Goal: Task Accomplishment & Management: Use online tool/utility

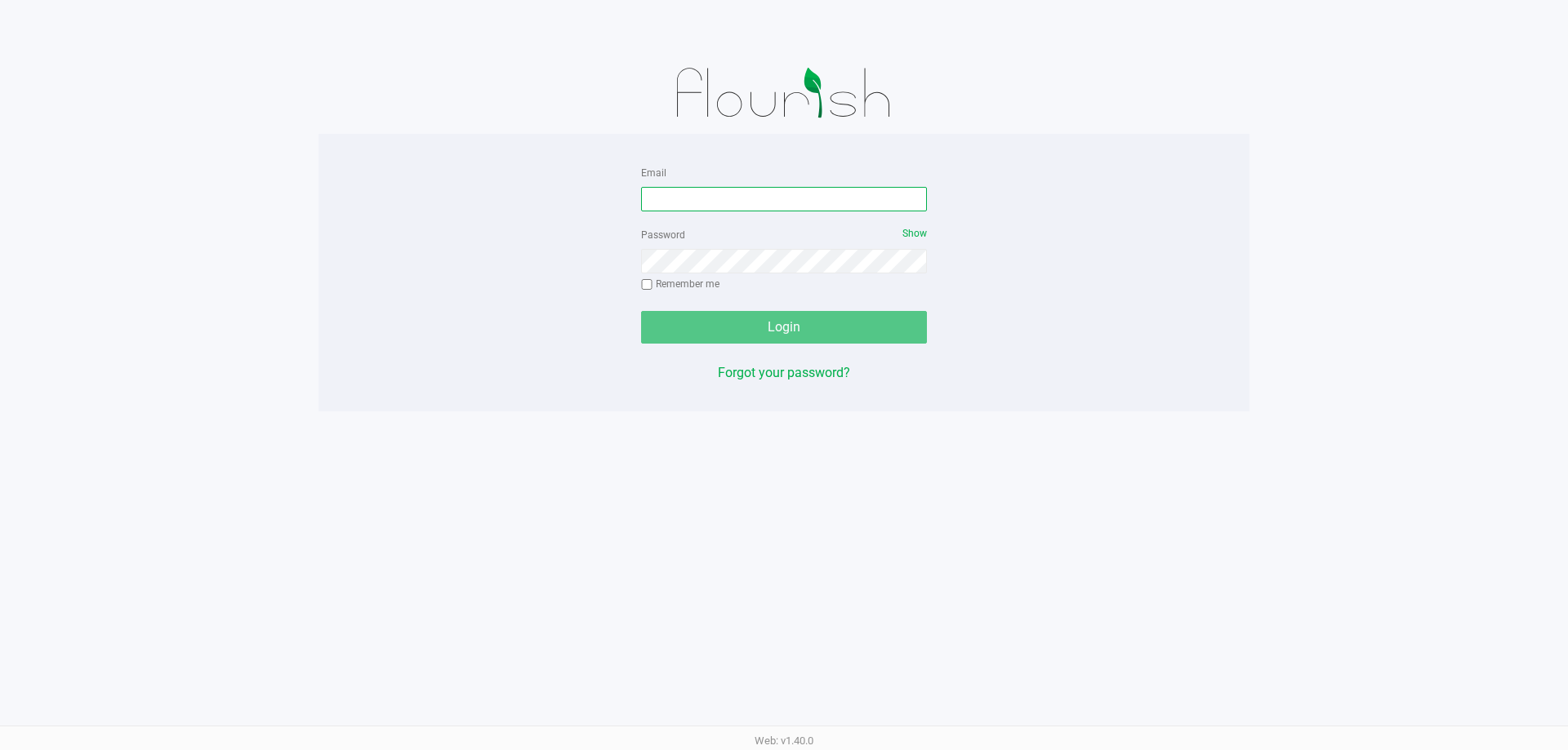
click at [742, 192] on input "Email" at bounding box center [783, 199] width 286 height 24
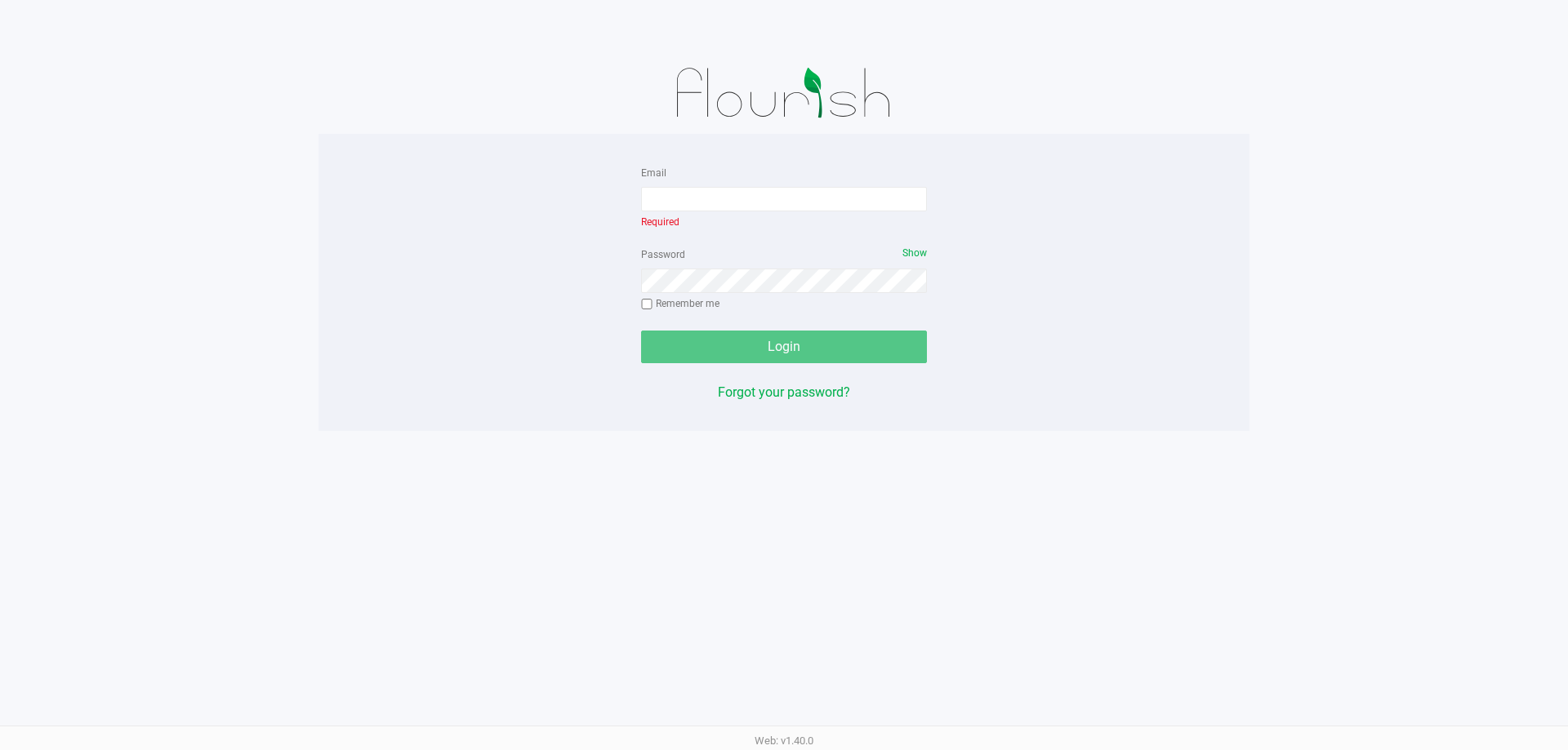
drag, startPoint x: 1062, startPoint y: 8, endPoint x: 883, endPoint y: 546, distance: 567.0
click at [883, 546] on div "Email Required Password Show Remember me Login Forgot your password? Web: v1.40…" at bounding box center [784, 375] width 1568 height 750
click at [732, 197] on input "Email" at bounding box center [783, 199] width 286 height 24
type input "[EMAIL_ADDRESS][DOMAIN_NAME]"
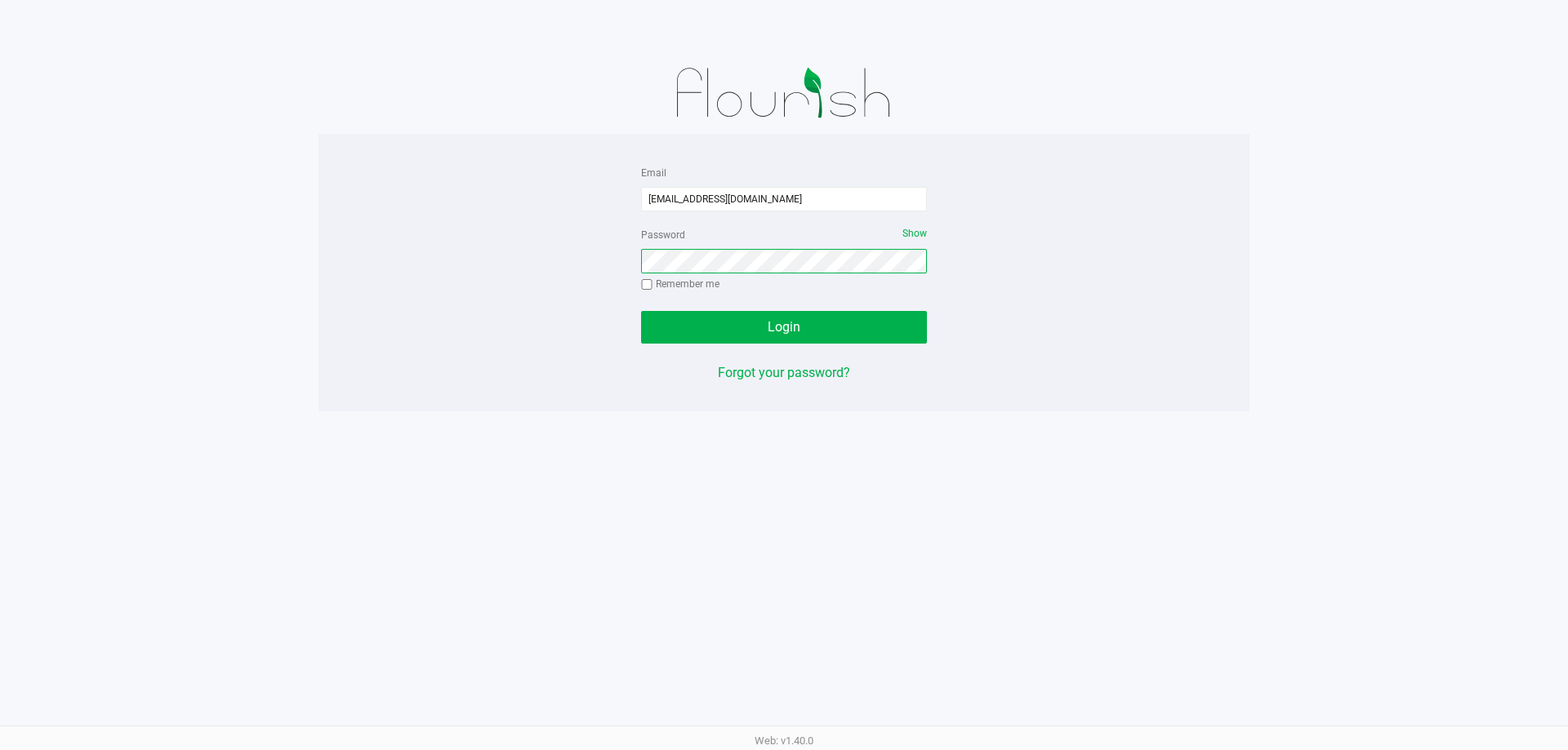
click at [641, 311] on button "Login" at bounding box center [783, 327] width 286 height 33
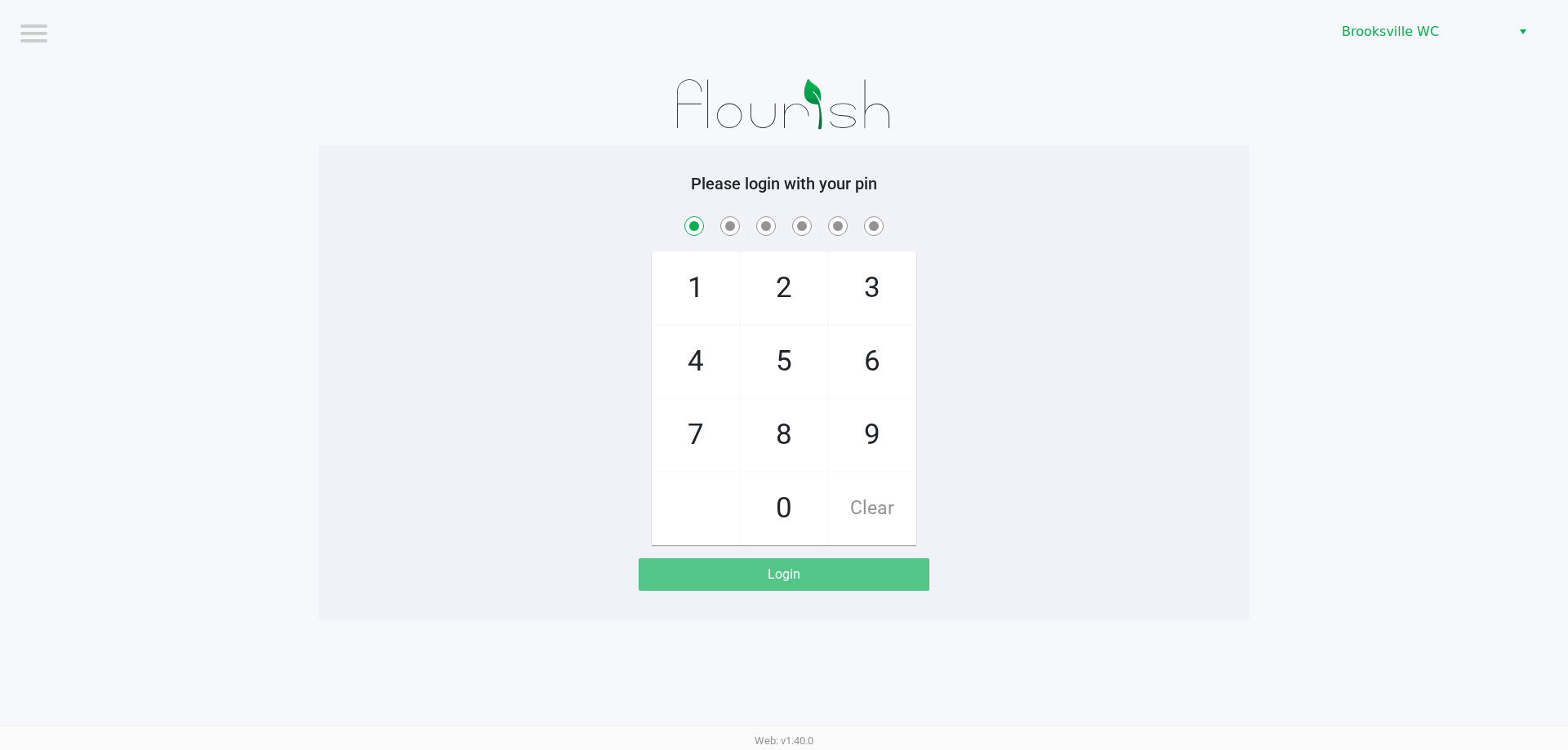
checkbox input "true"
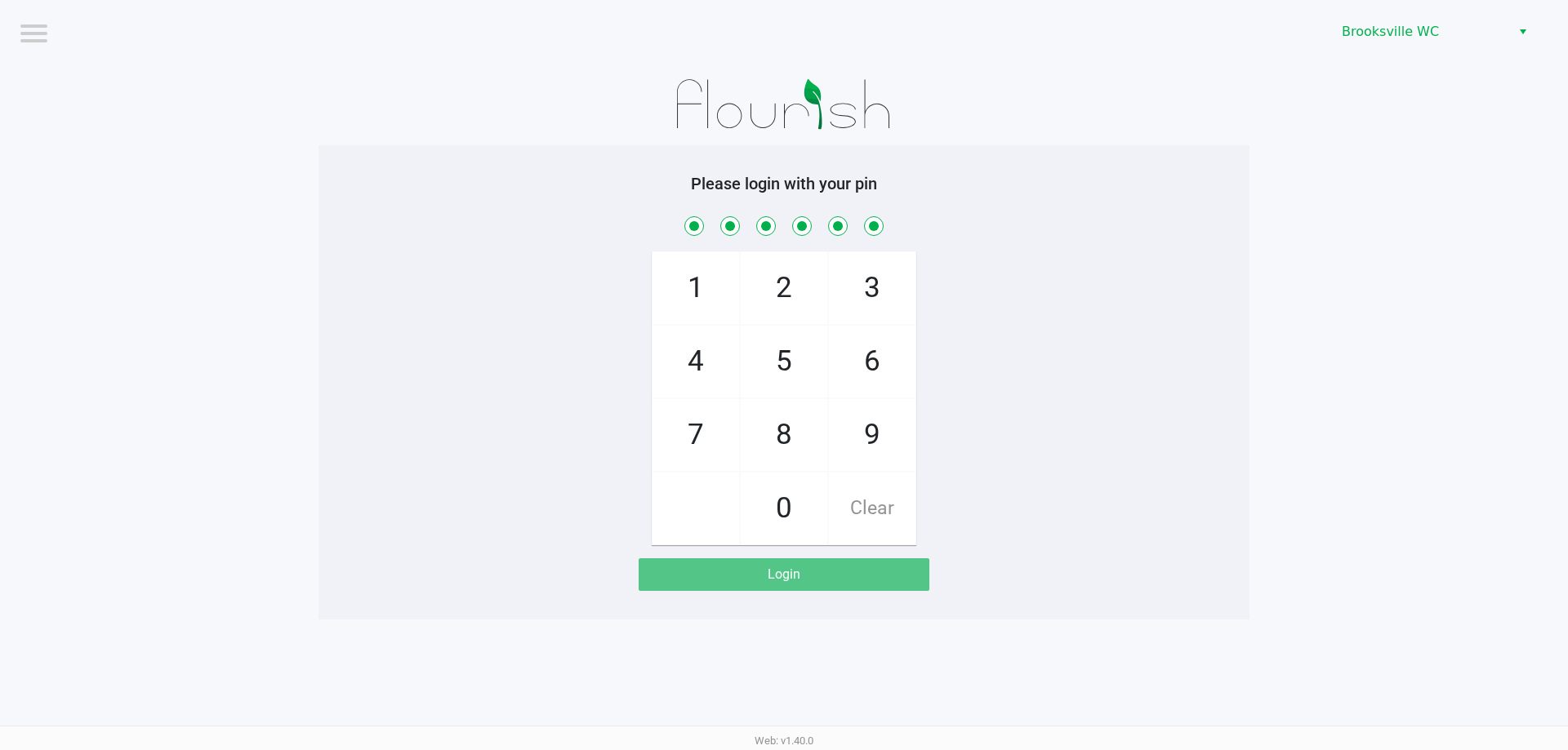
checkbox input "true"
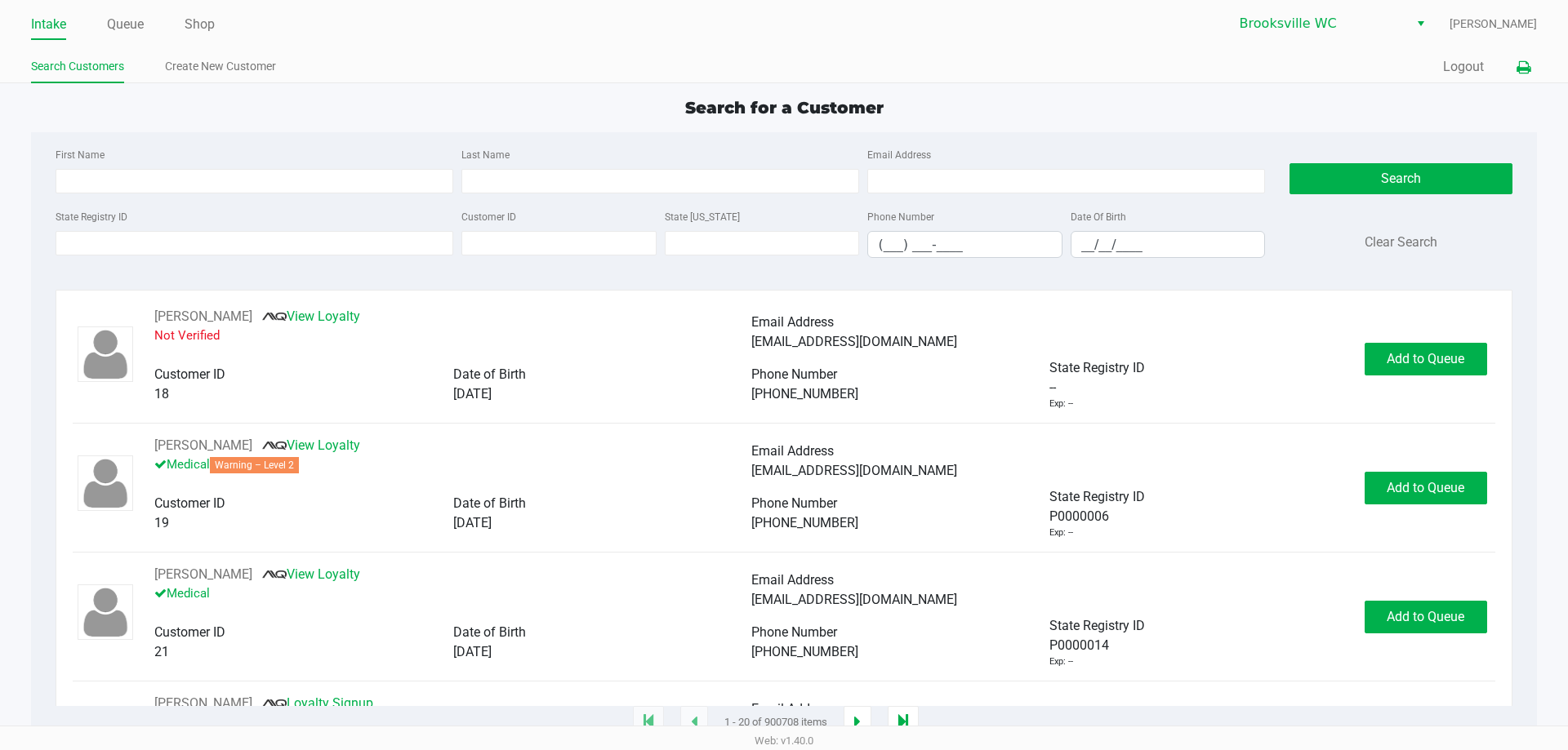
click at [1522, 66] on icon at bounding box center [1523, 67] width 14 height 11
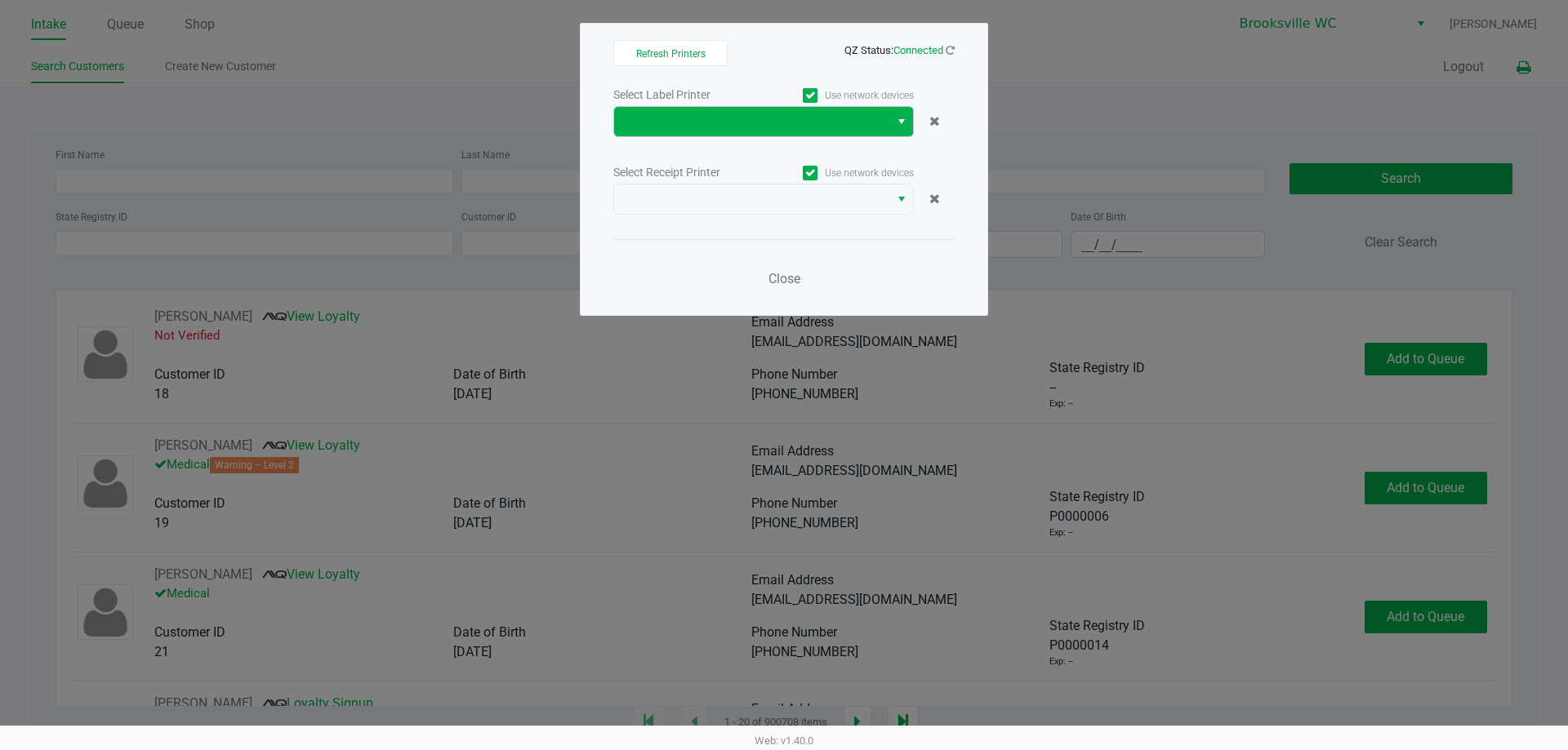
click at [905, 126] on span "Select" at bounding box center [901, 122] width 13 height 20
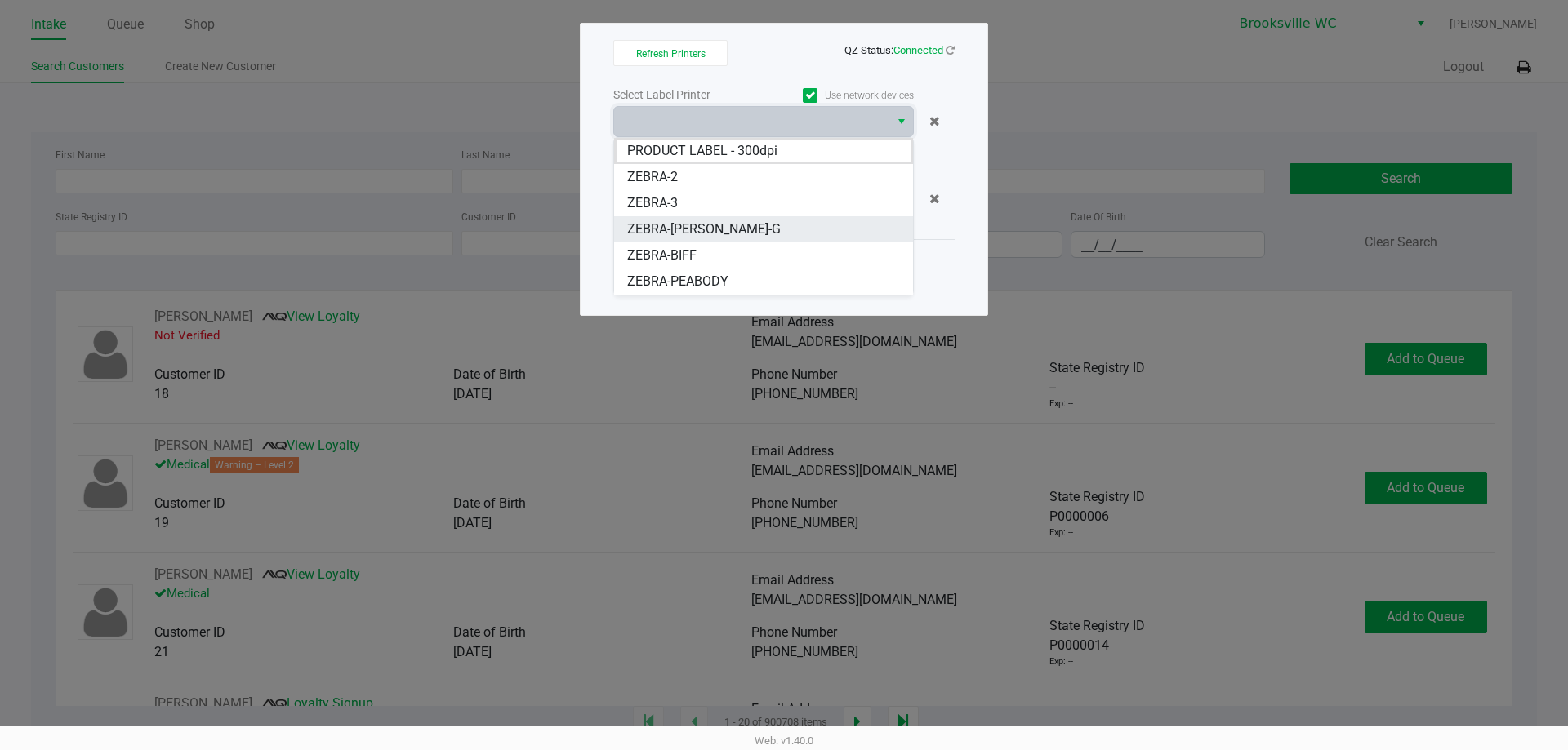
click at [668, 232] on span "ZEBRA-[PERSON_NAME]-G" at bounding box center [704, 229] width 154 height 20
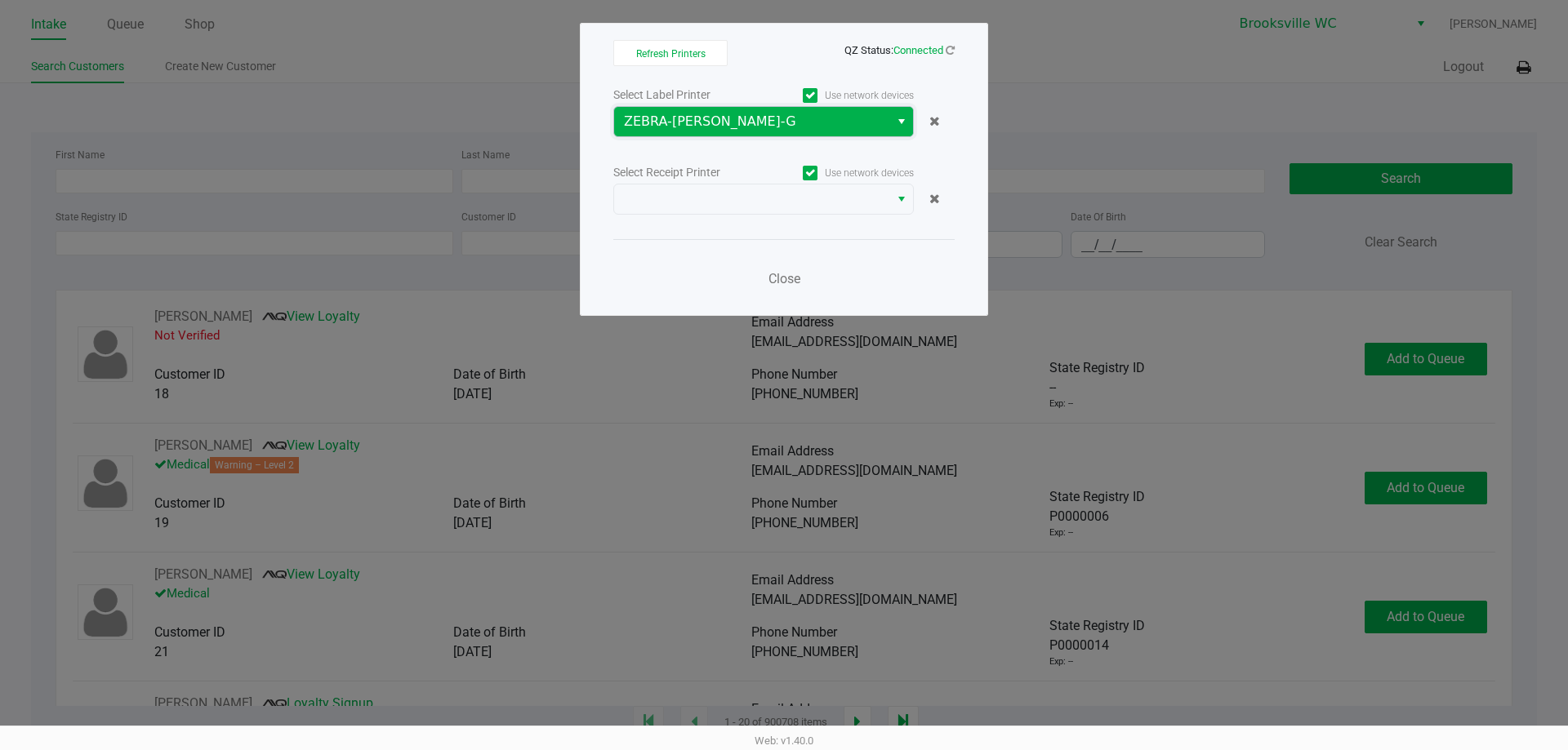
click at [893, 117] on button "Select" at bounding box center [901, 122] width 23 height 29
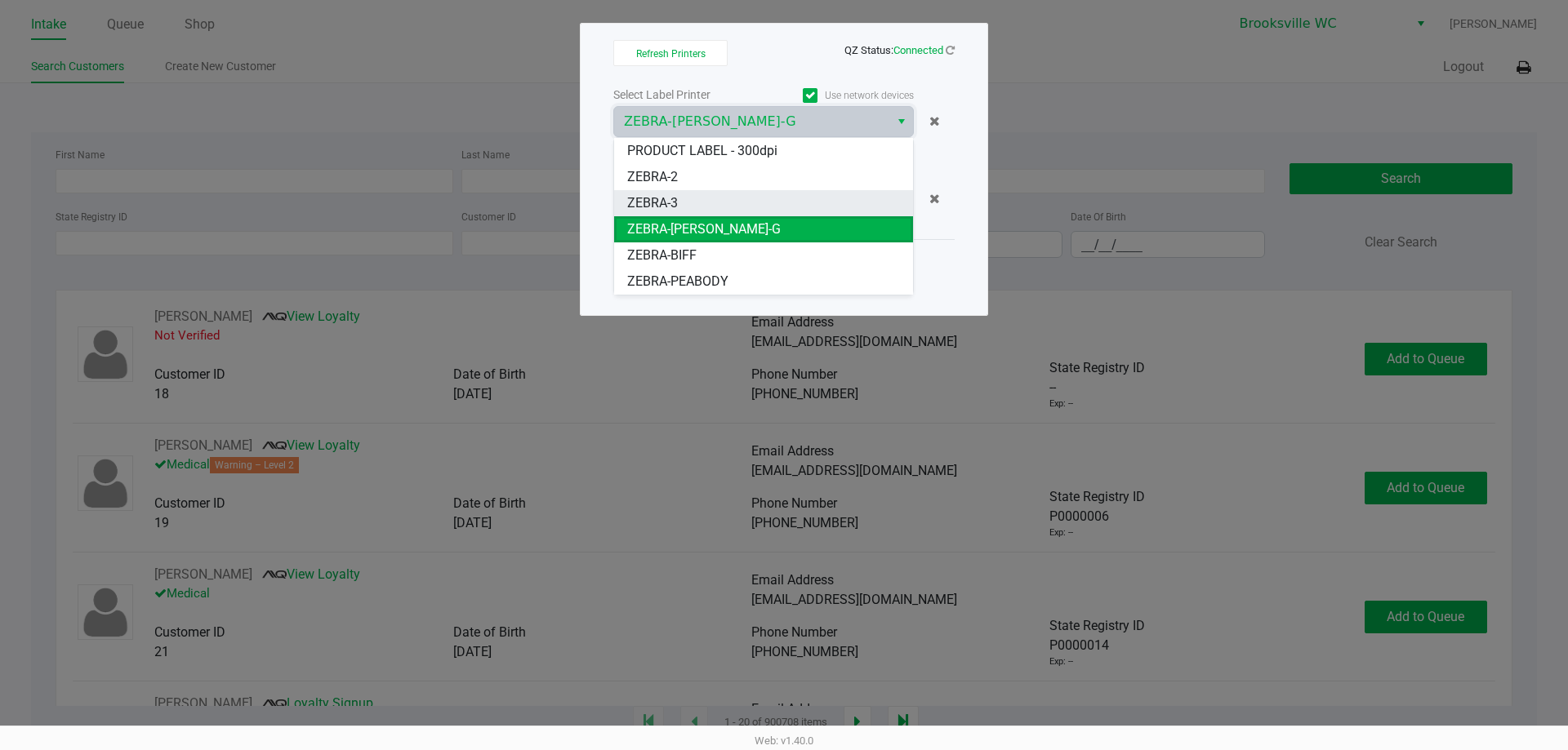
click at [650, 199] on span "ZEBRA-3" at bounding box center [652, 203] width 51 height 20
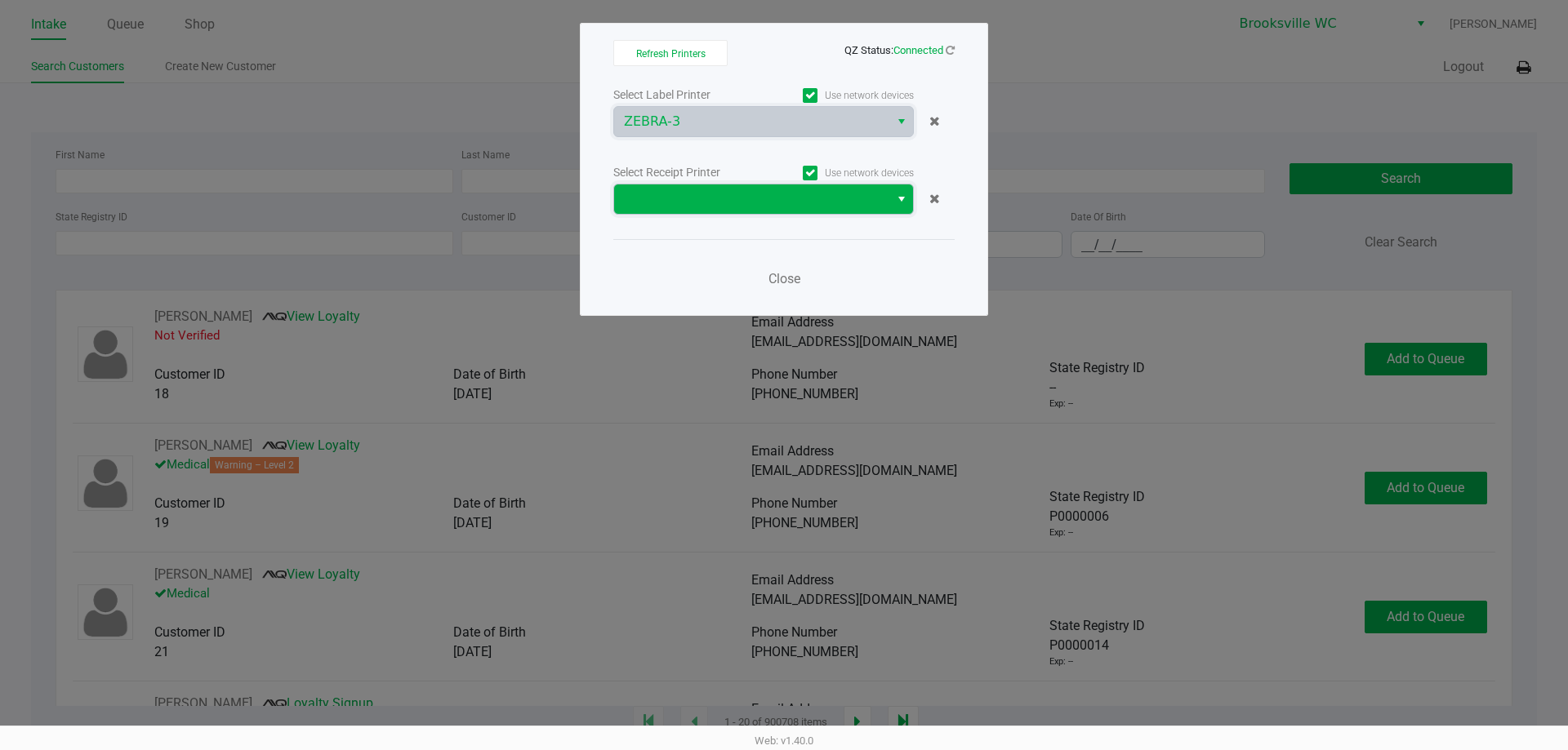
click at [876, 188] on span at bounding box center [751, 199] width 275 height 29
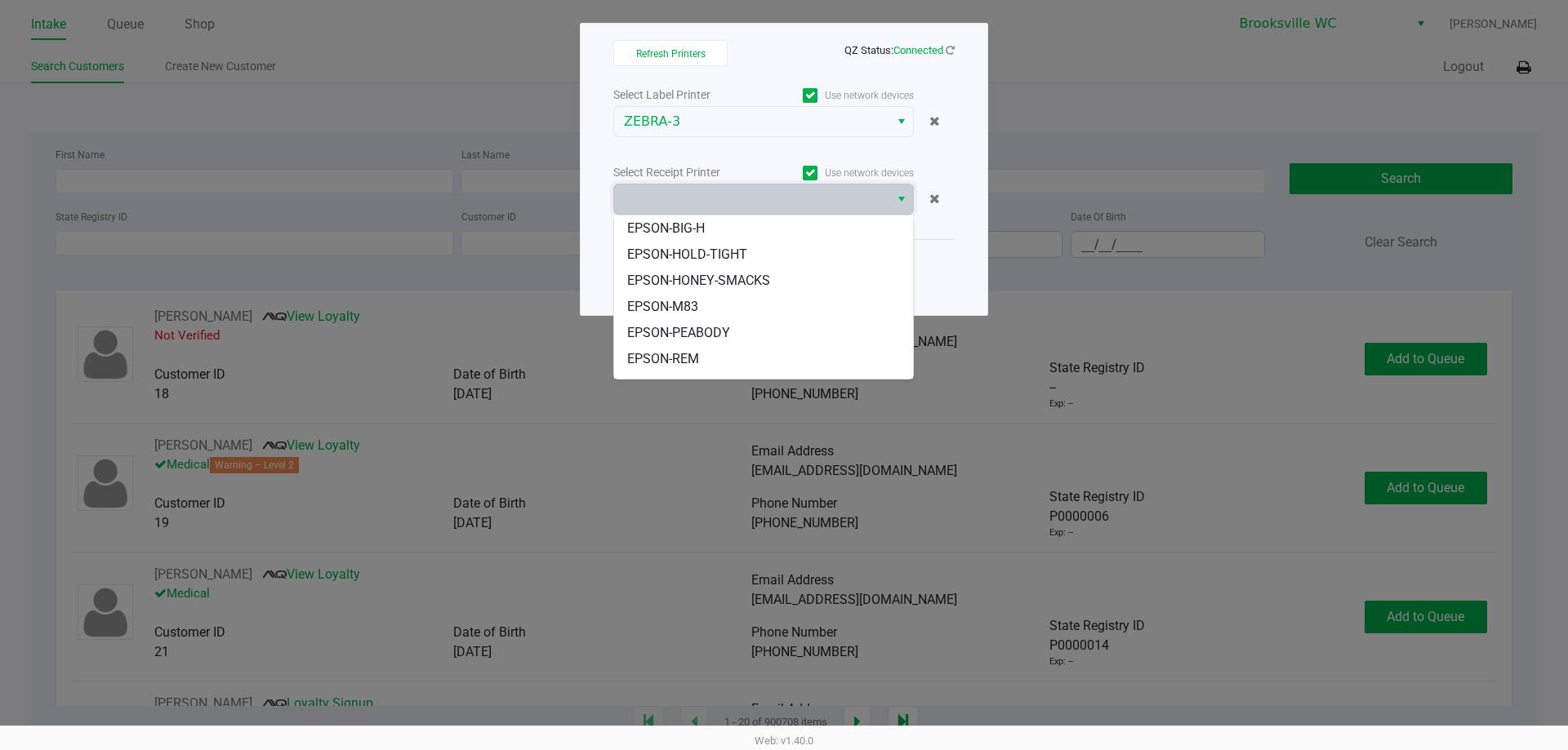
scroll to position [82, 0]
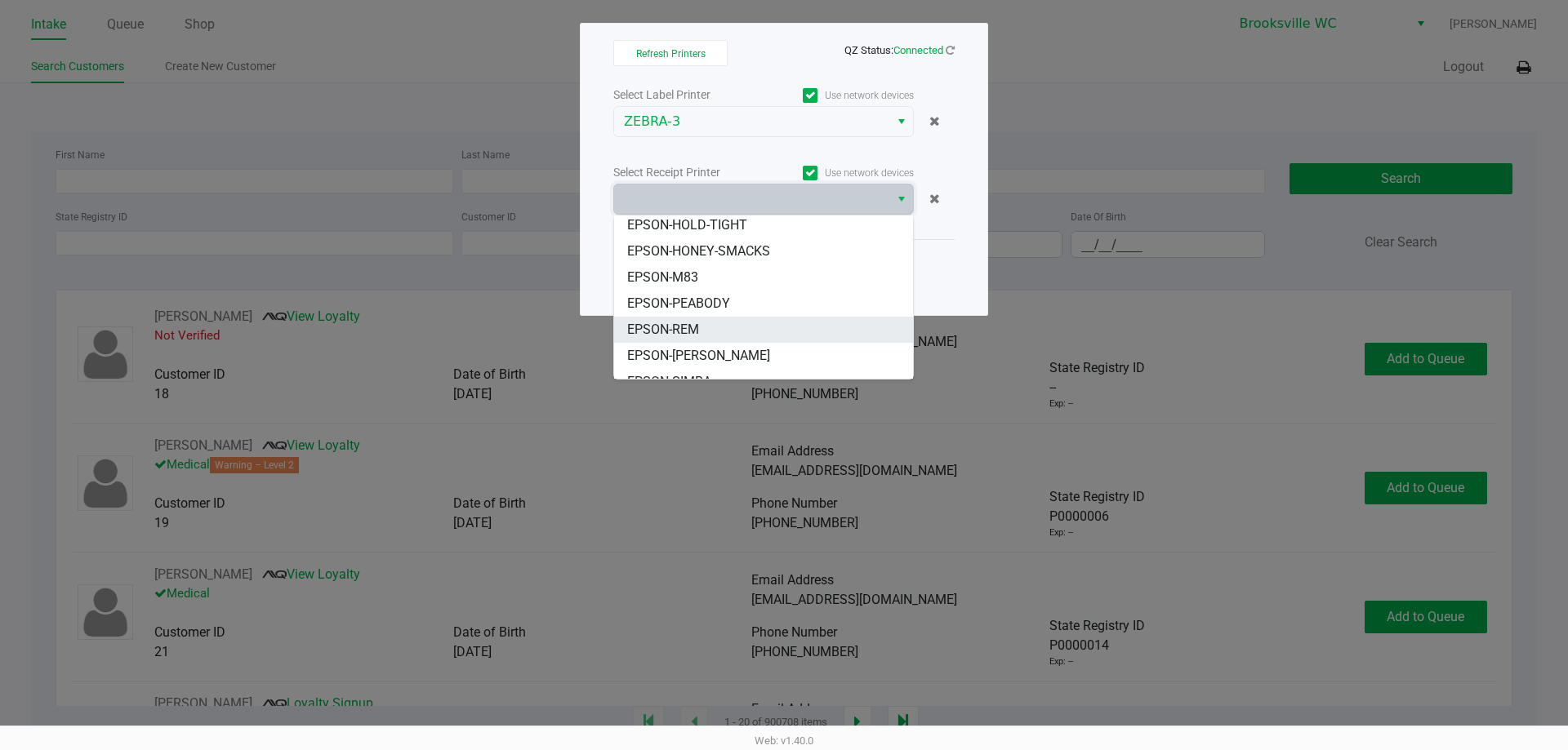
click at [705, 335] on li "EPSON-REM" at bounding box center [763, 330] width 299 height 26
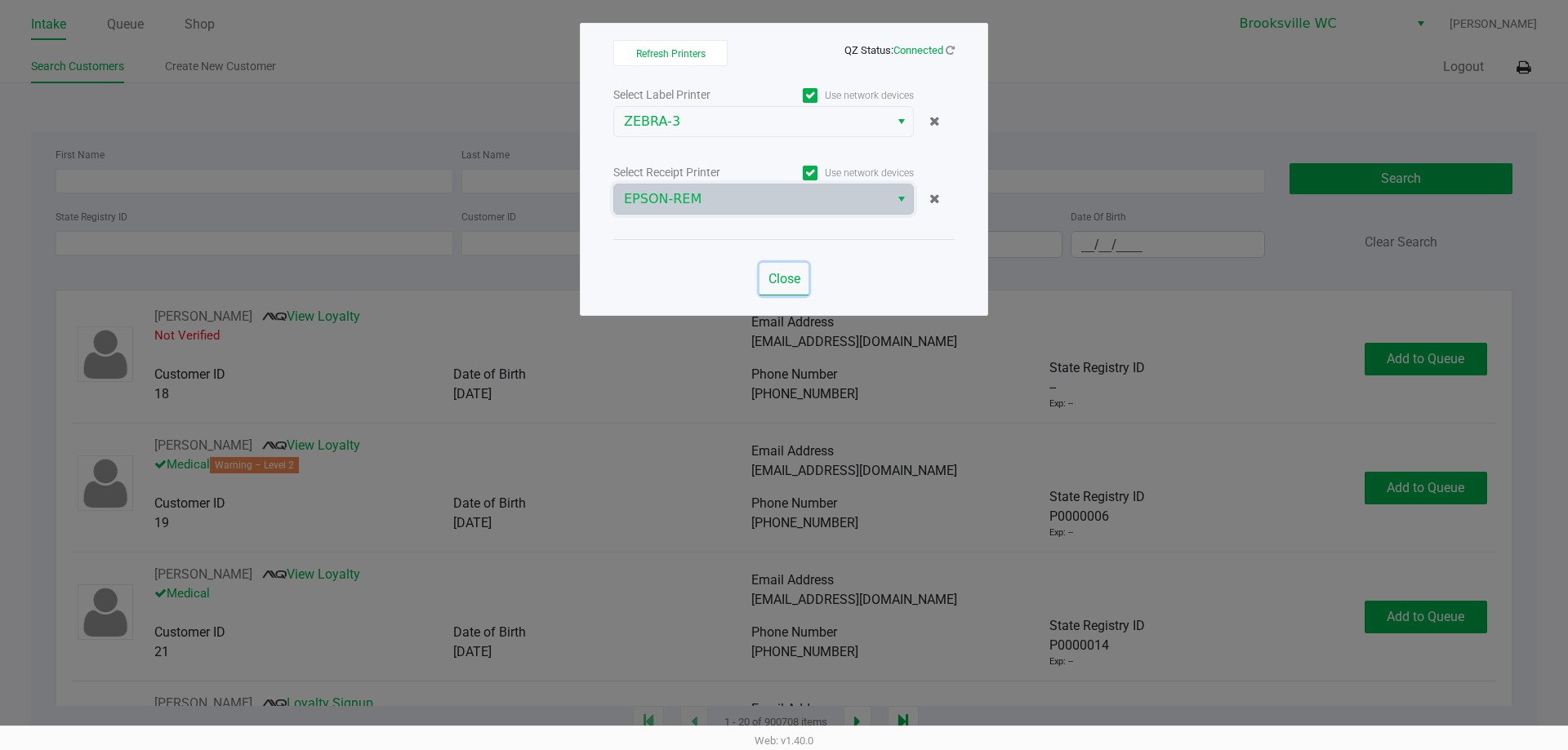
click at [793, 279] on span "Close" at bounding box center [784, 279] width 32 height 16
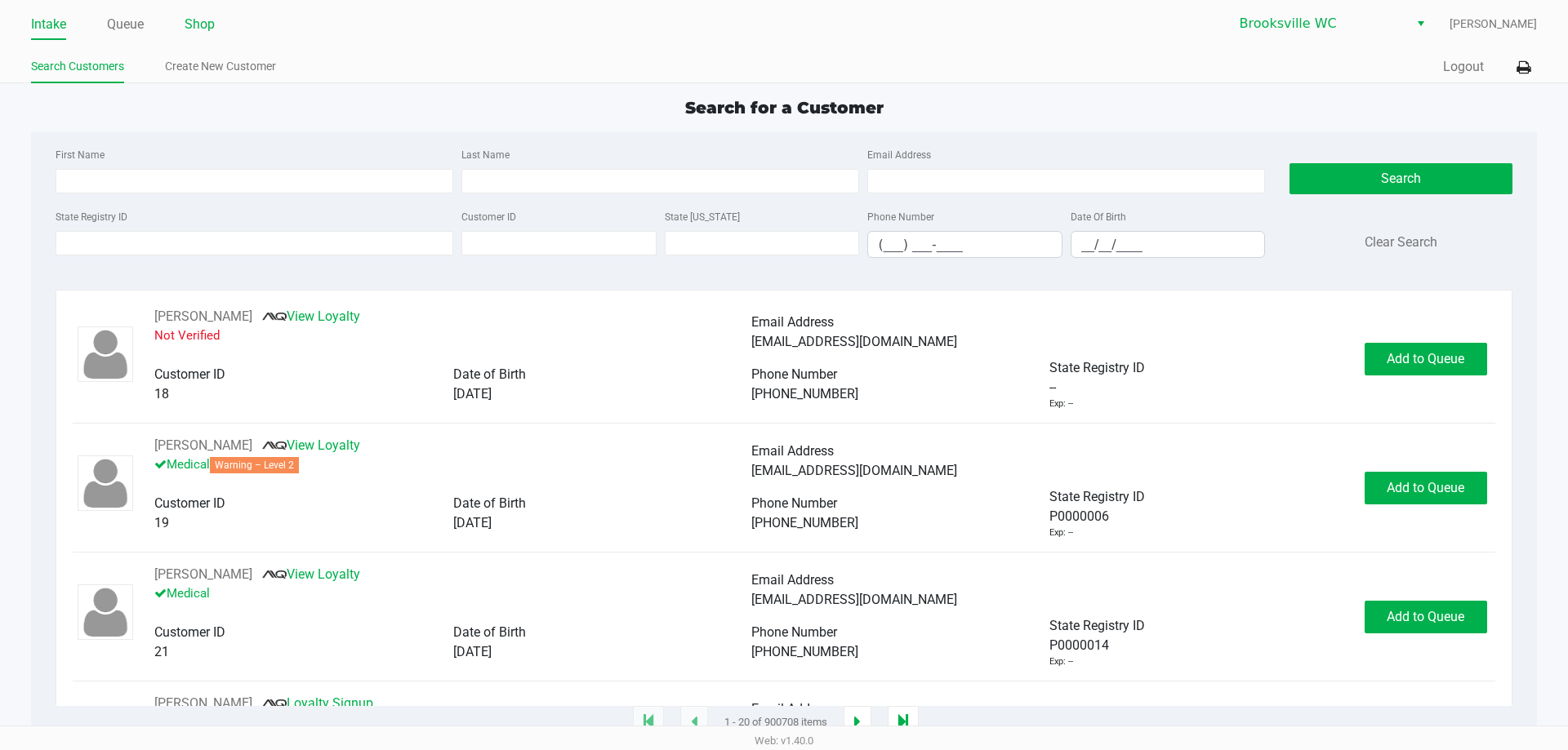
click at [197, 16] on link "Shop" at bounding box center [199, 24] width 30 height 22
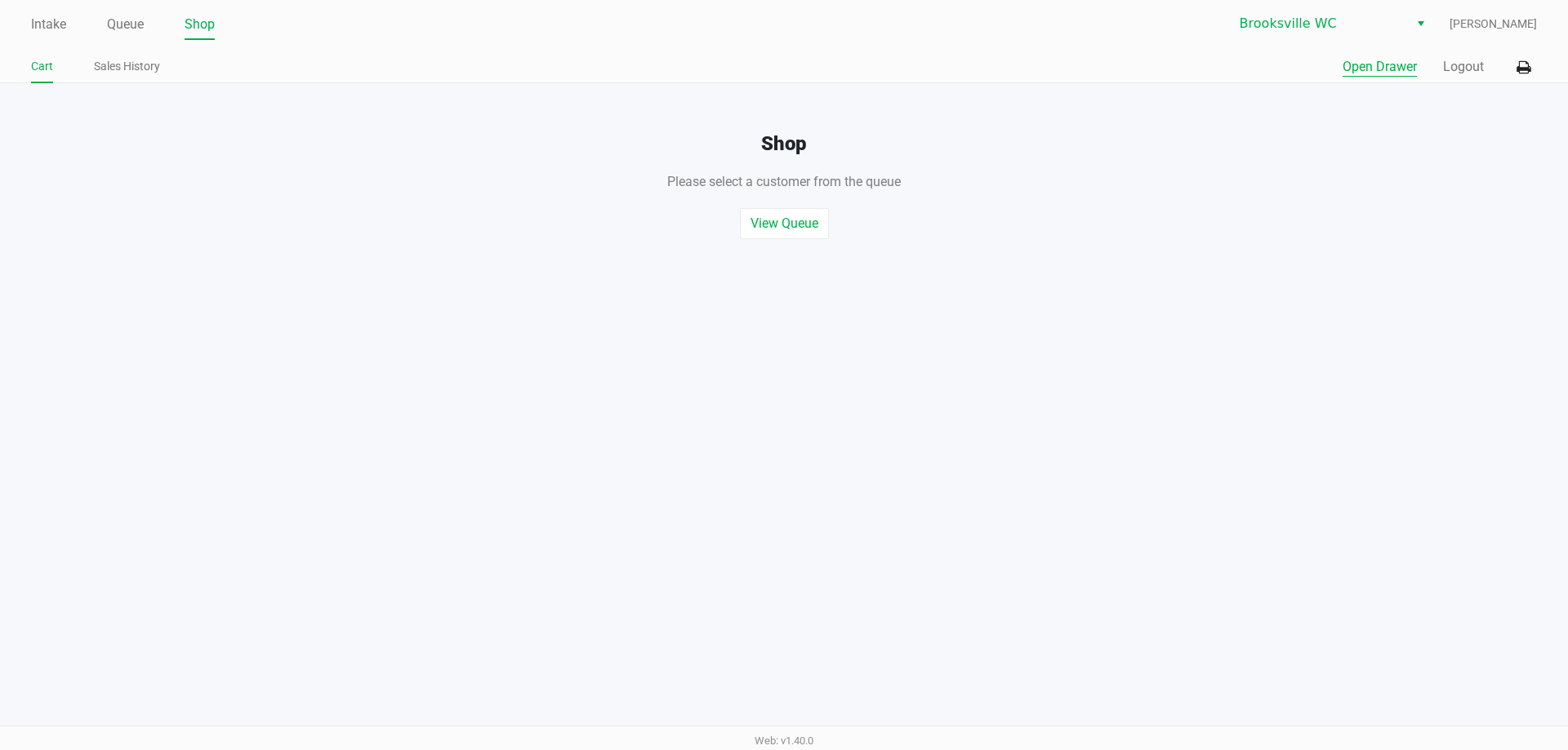
click at [1389, 61] on button "Open Drawer" at bounding box center [1380, 66] width 74 height 20
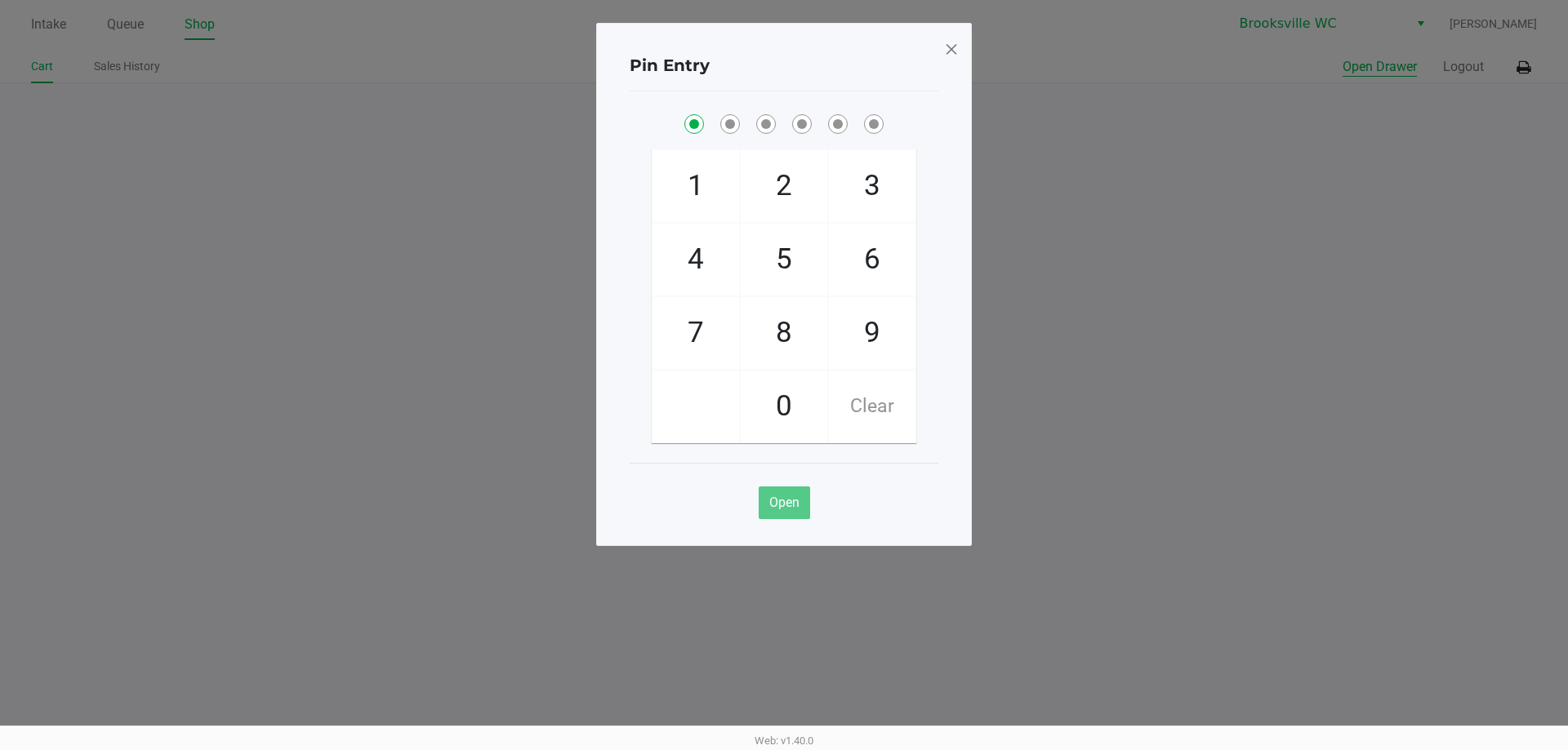
checkbox input "true"
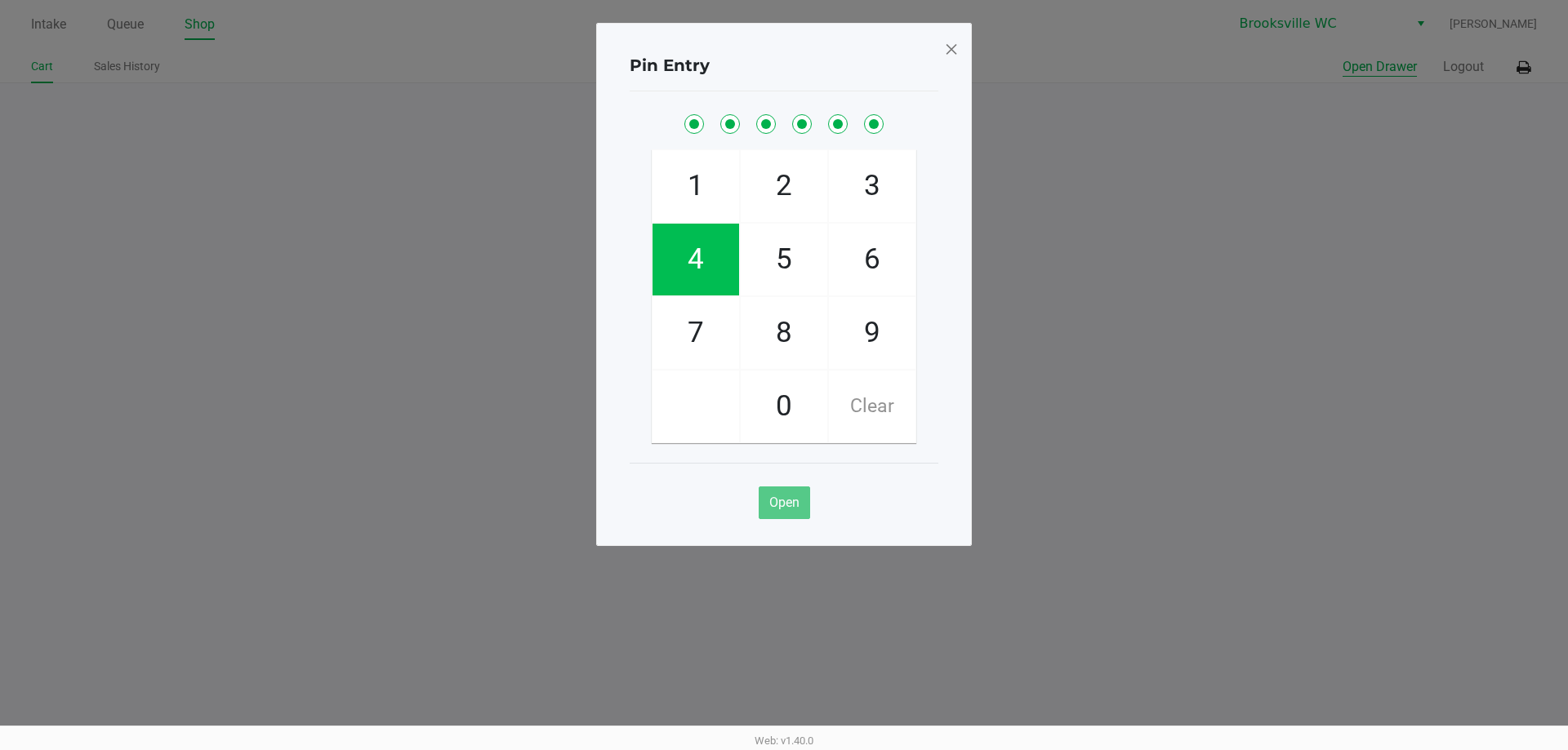
checkbox input "true"
click at [953, 53] on span at bounding box center [951, 49] width 15 height 26
